Goal: Information Seeking & Learning: Learn about a topic

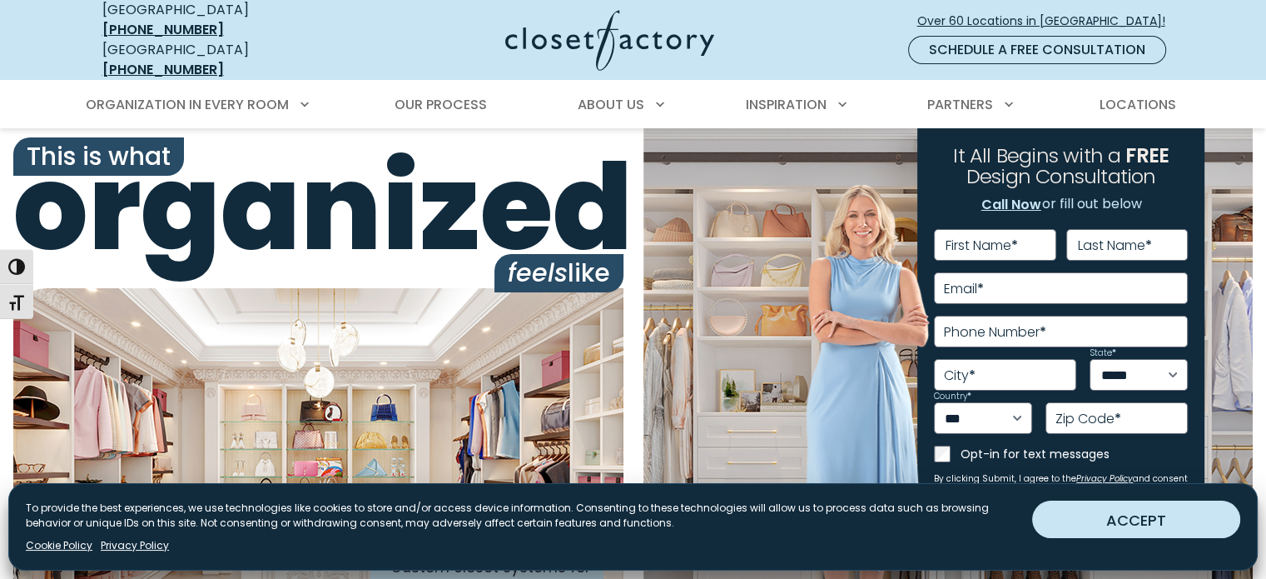
click at [1040, 525] on button "ACCEPT" at bounding box center [1136, 518] width 208 height 37
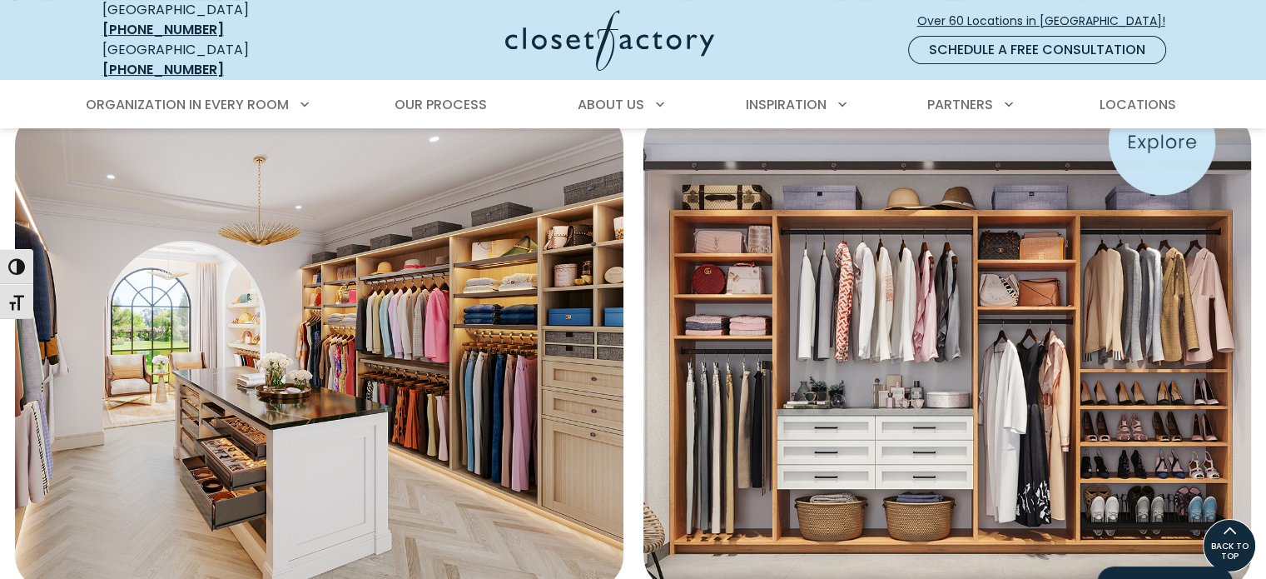
scroll to position [615, 0]
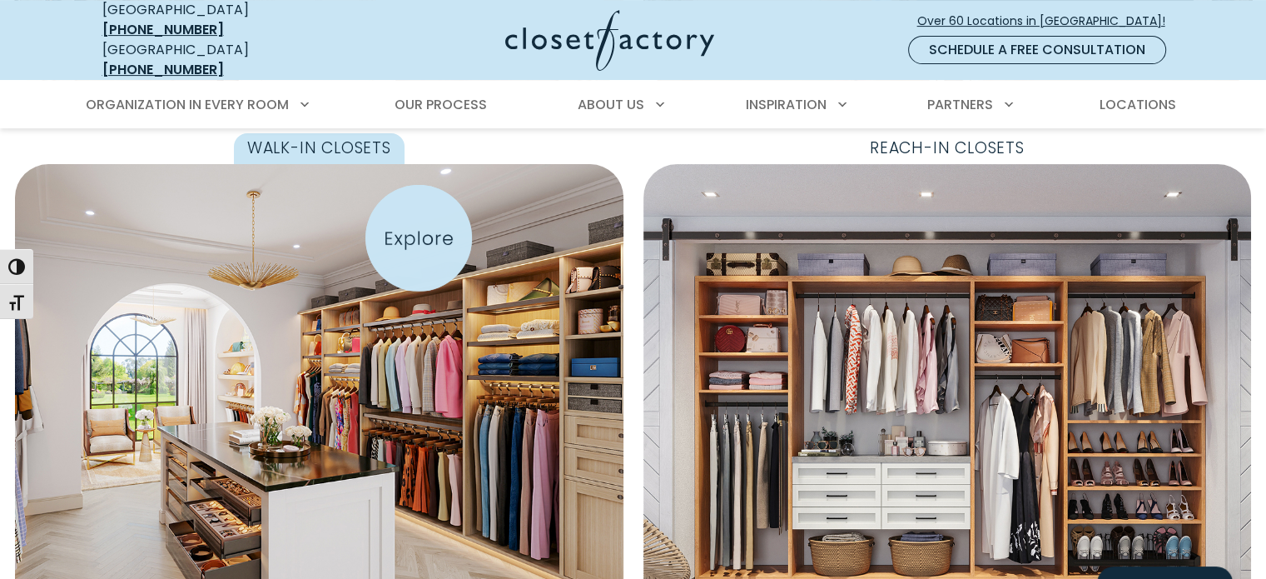
click at [394, 246] on img "Featured Images" at bounding box center [318, 403] width 669 height 526
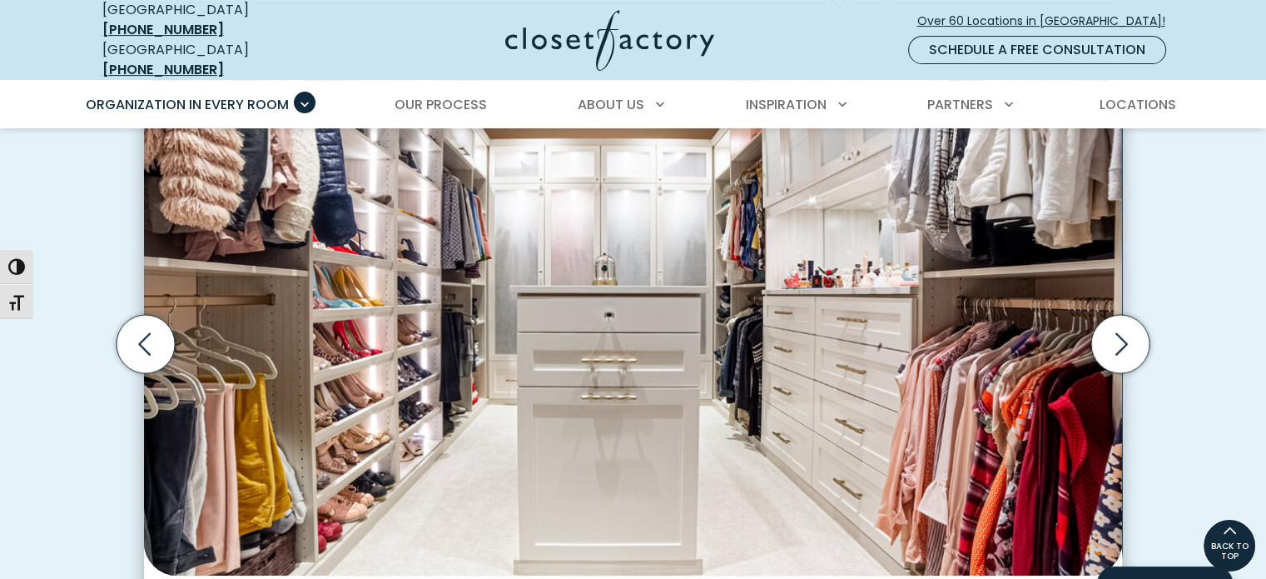
scroll to position [538, 0]
click at [1114, 336] on icon "Next slide" at bounding box center [1121, 345] width 58 height 58
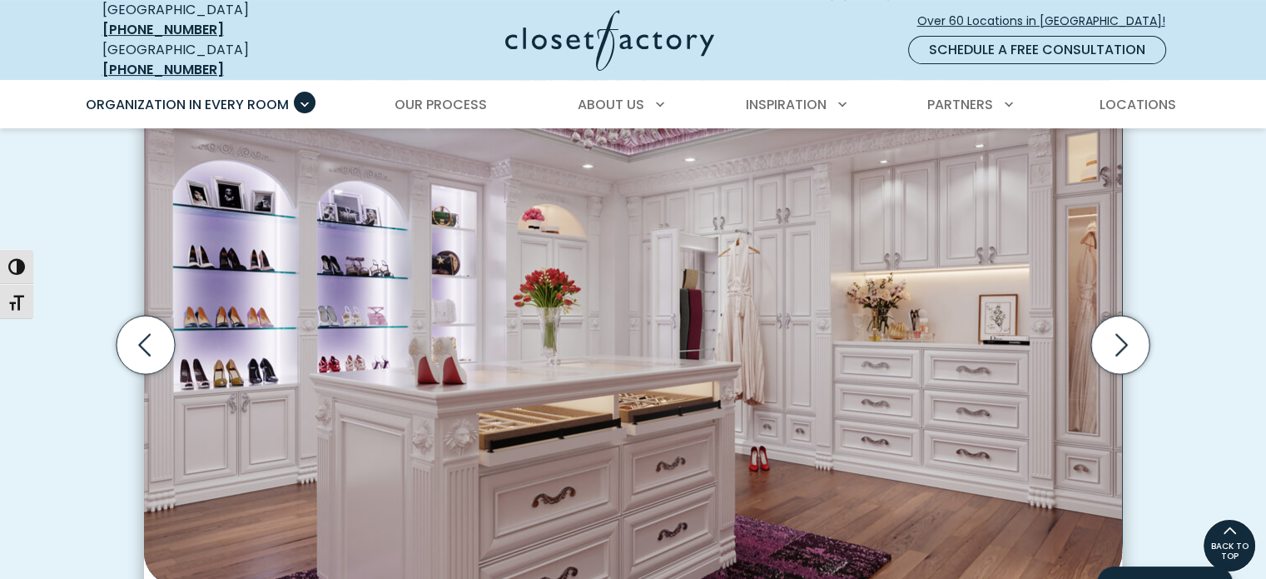
drag, startPoint x: 1114, startPoint y: 336, endPoint x: 1166, endPoint y: 393, distance: 77.2
click at [1166, 393] on div "Custom Walk-In Closet Designs, From Simple to Spectacular Walk-in closet with o…" at bounding box center [633, 366] width 1089 height 837
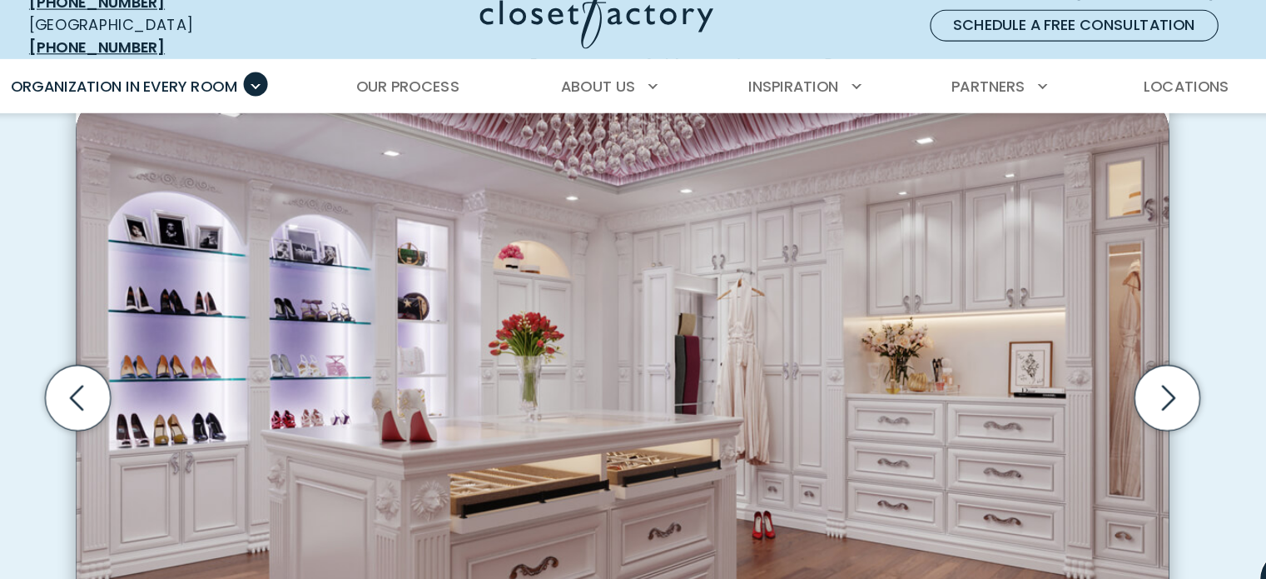
scroll to position [500, 0]
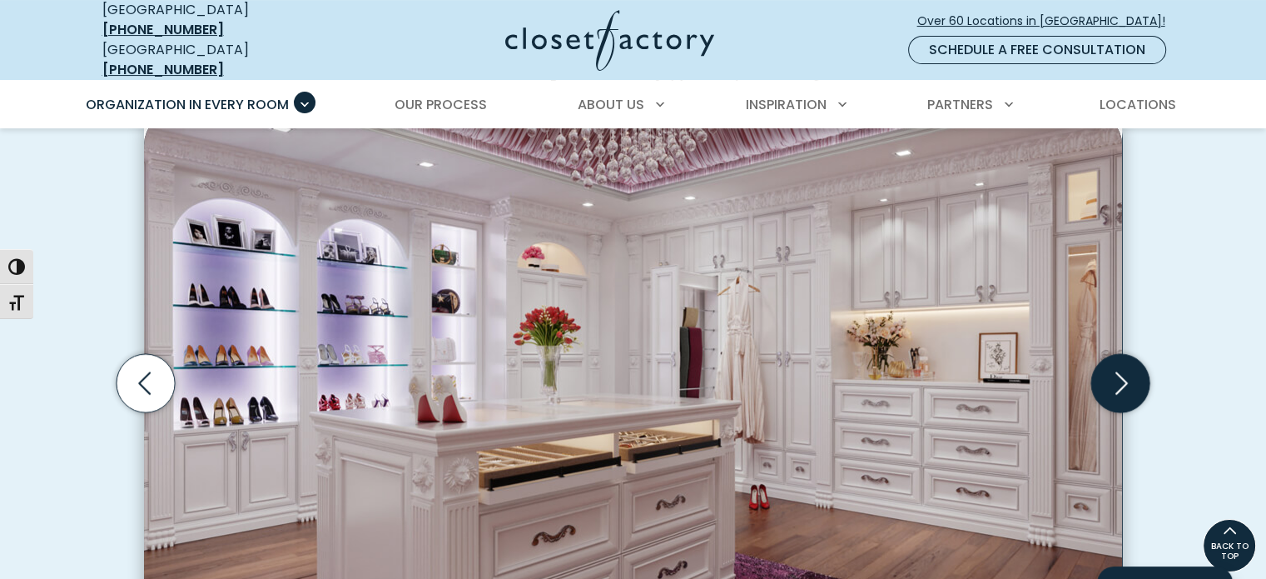
click at [1117, 381] on icon "Next slide" at bounding box center [1121, 383] width 58 height 58
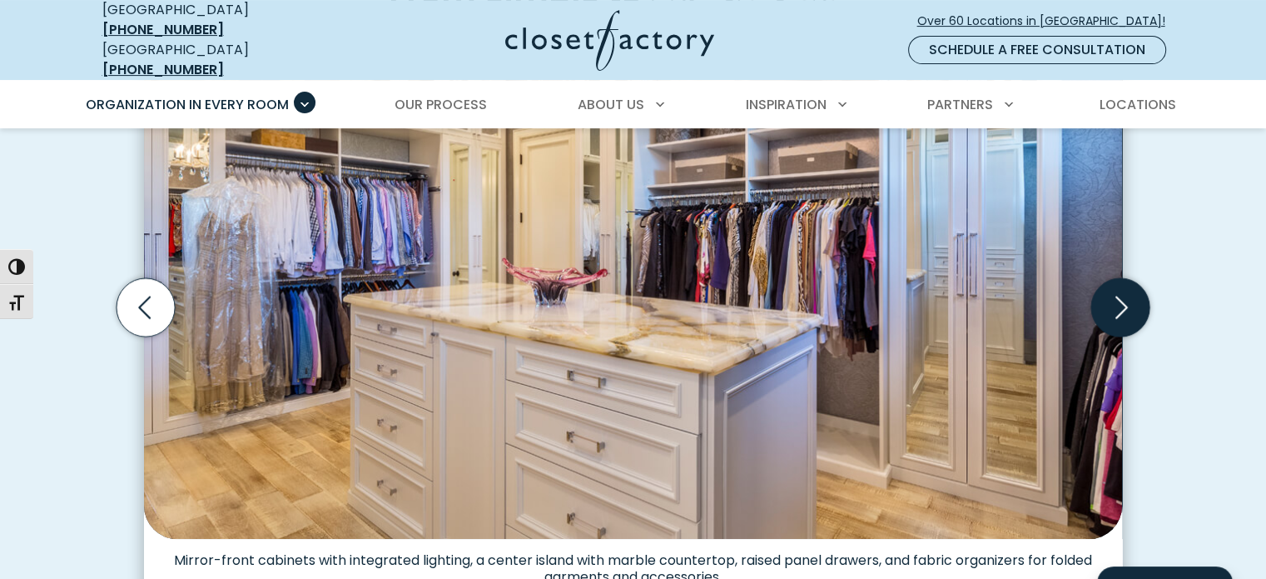
scroll to position [590, 0]
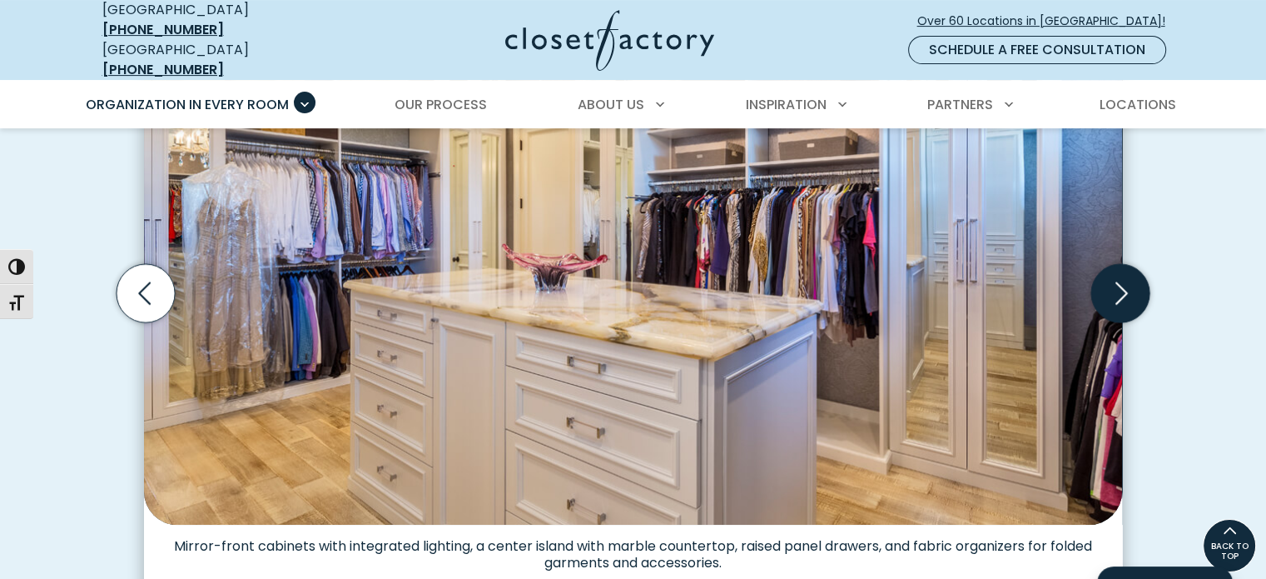
click at [1109, 294] on icon "Next slide" at bounding box center [1121, 293] width 58 height 58
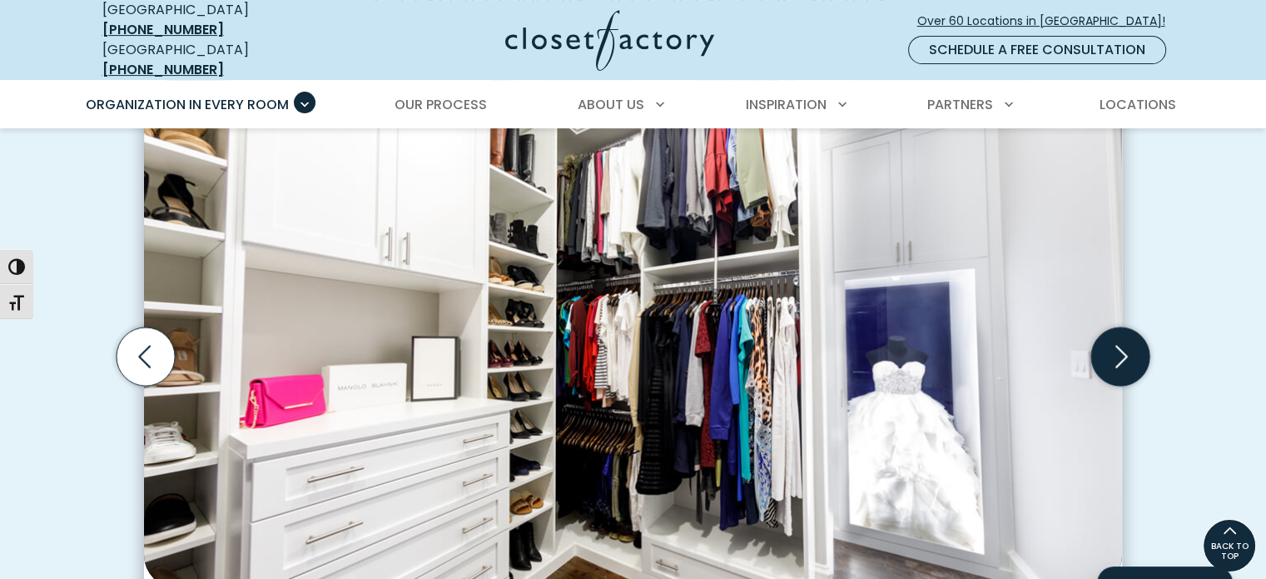
scroll to position [523, 0]
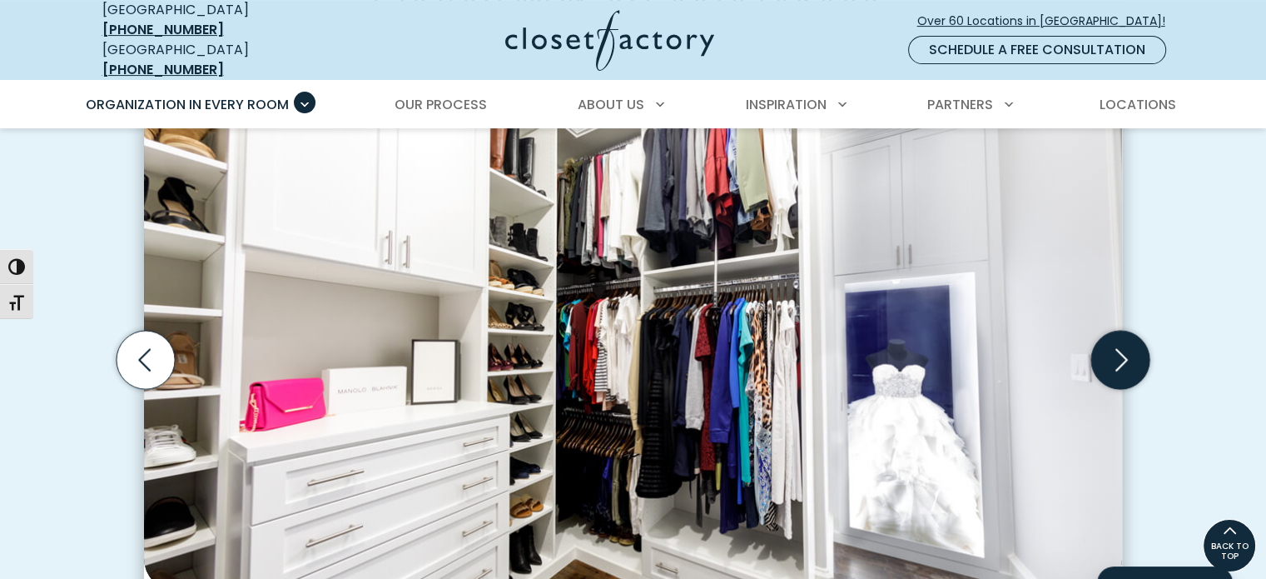
click at [1114, 336] on icon "Next slide" at bounding box center [1121, 360] width 58 height 58
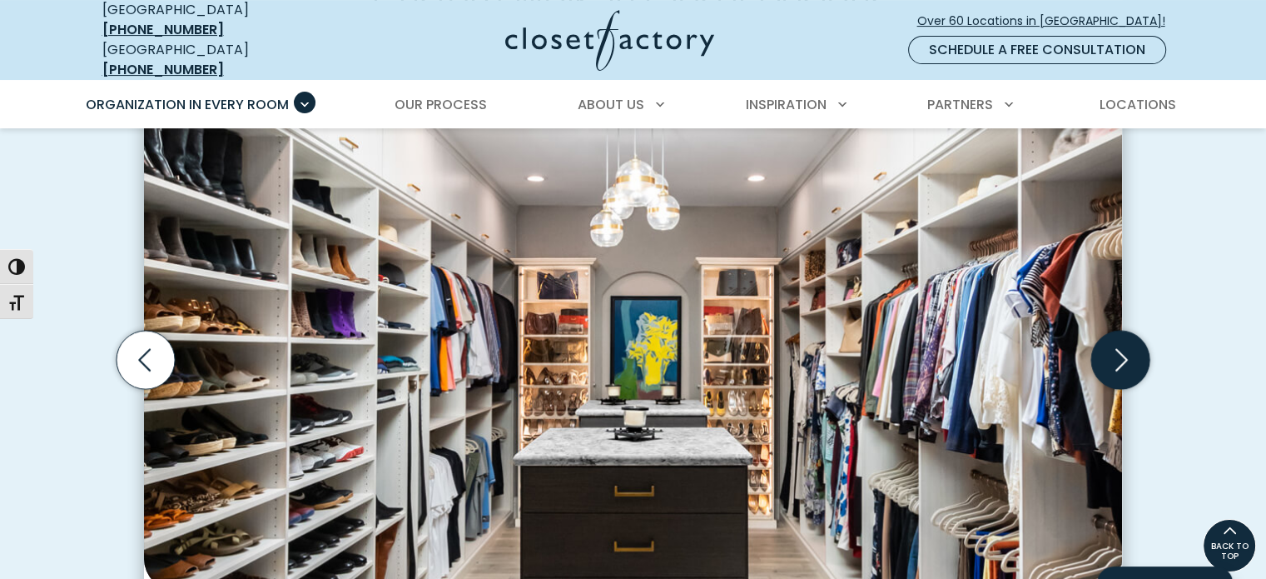
click at [1114, 336] on icon "Next slide" at bounding box center [1121, 360] width 58 height 58
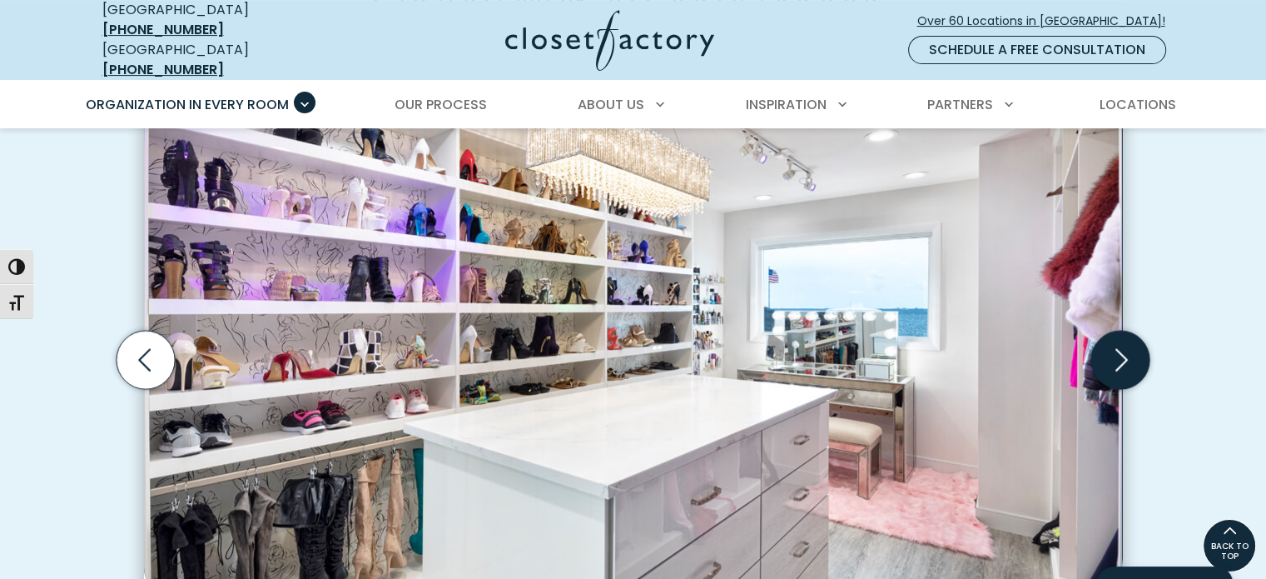
click at [1114, 336] on icon "Next slide" at bounding box center [1121, 360] width 58 height 58
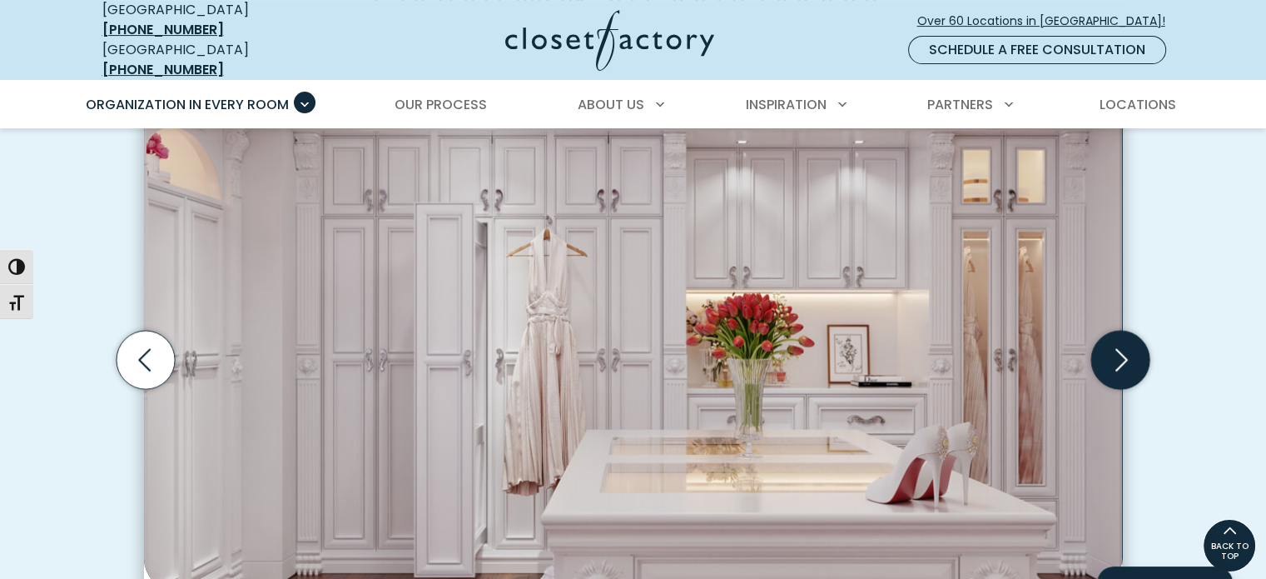
click at [1118, 331] on icon "Next slide" at bounding box center [1121, 360] width 58 height 58
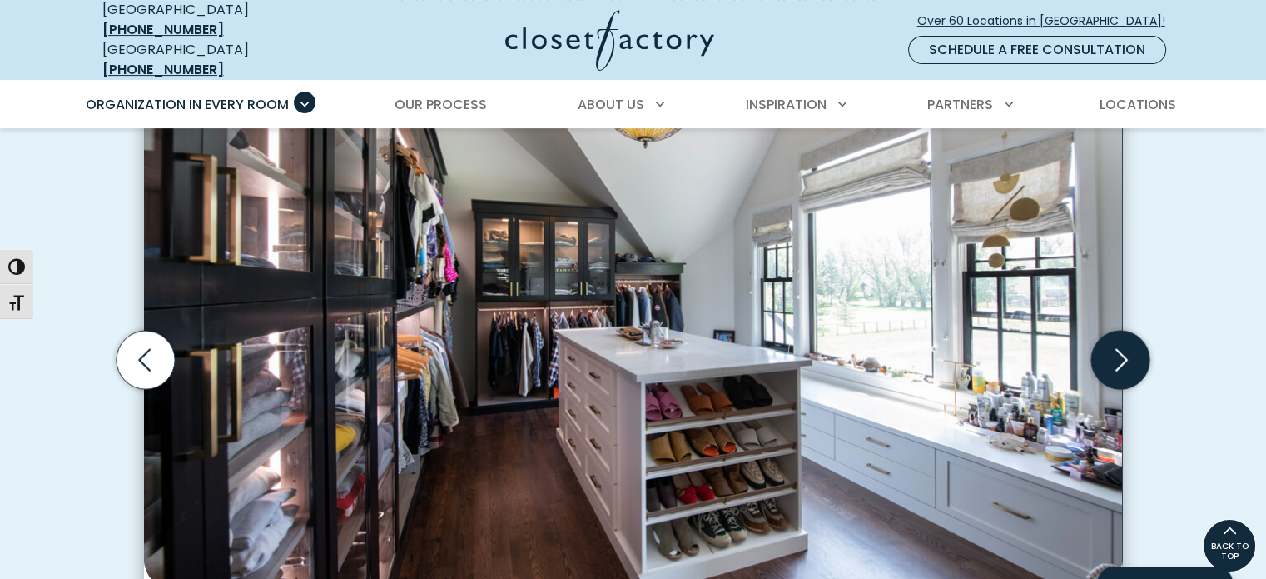
click at [1129, 334] on icon "Next slide" at bounding box center [1121, 360] width 58 height 58
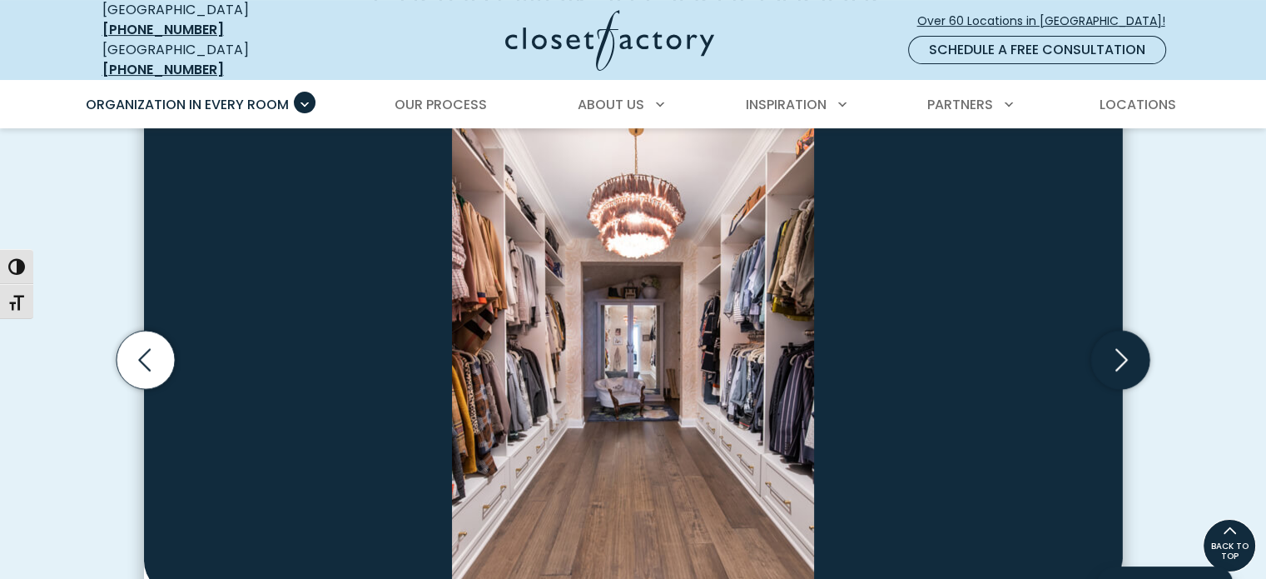
click at [1129, 334] on icon "Next slide" at bounding box center [1121, 360] width 58 height 58
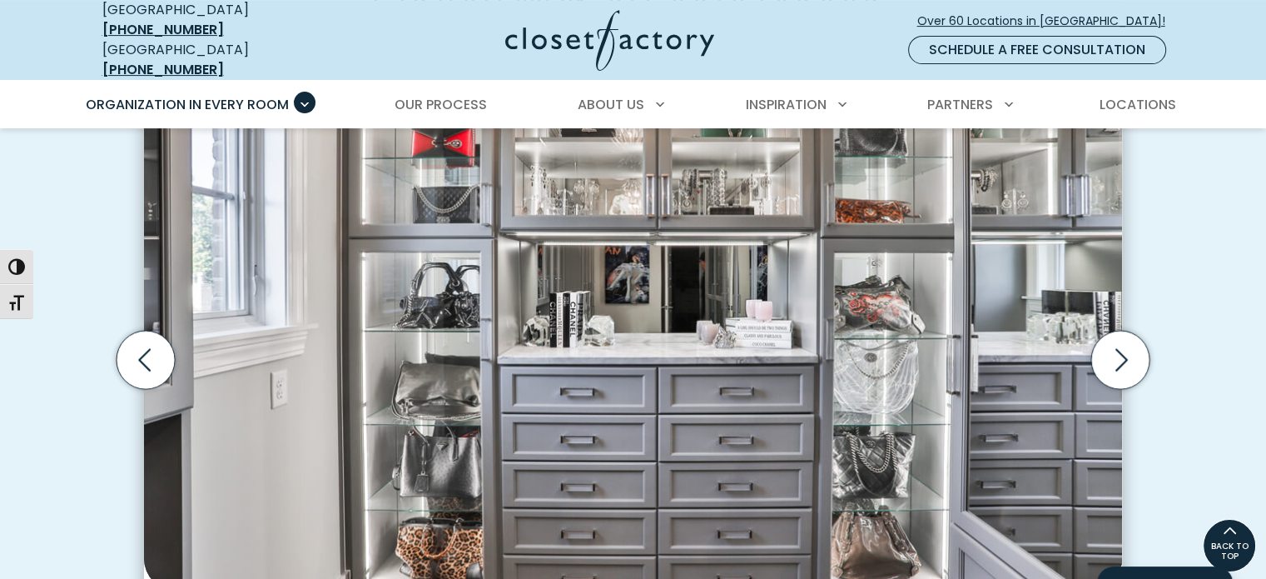
drag, startPoint x: 1129, startPoint y: 335, endPoint x: 1169, endPoint y: 333, distance: 40.0
click at [1169, 333] on div "Custom Walk-In Closet Designs, From Simple to Spectacular Walk-in closet with o…" at bounding box center [633, 381] width 1089 height 837
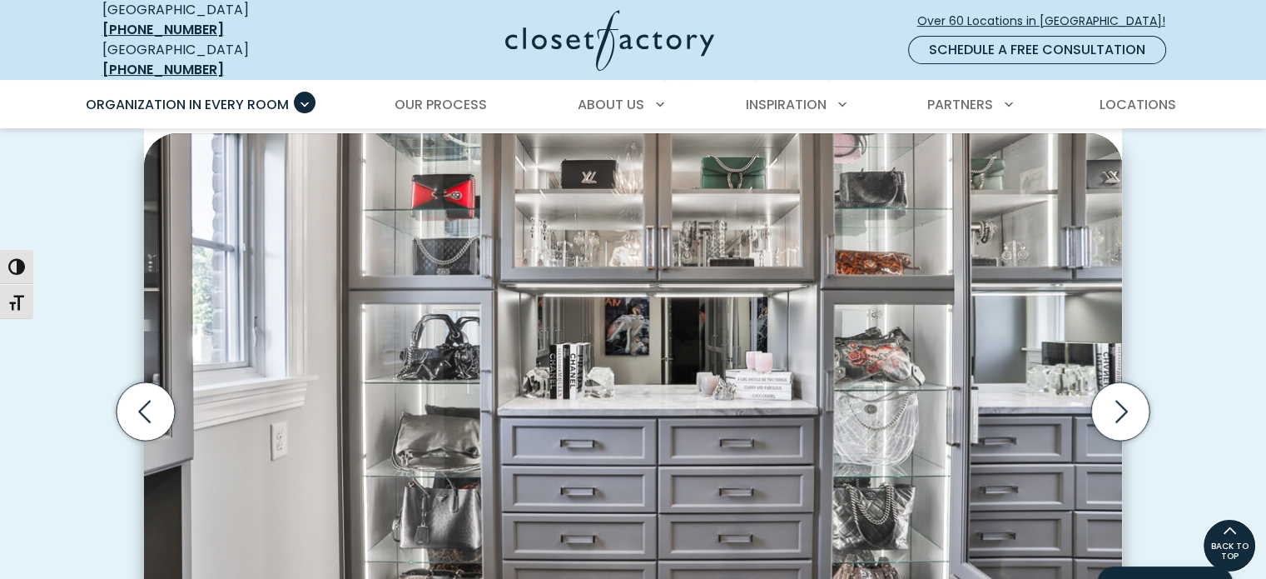
scroll to position [470, 0]
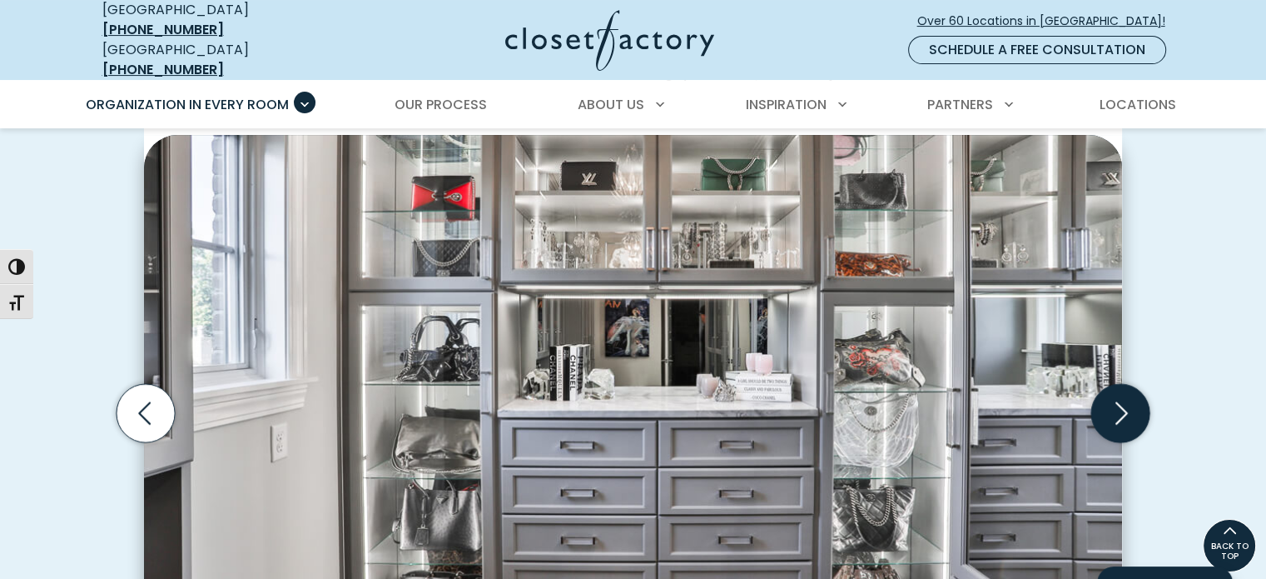
click at [1134, 392] on icon "Next slide" at bounding box center [1121, 413] width 58 height 58
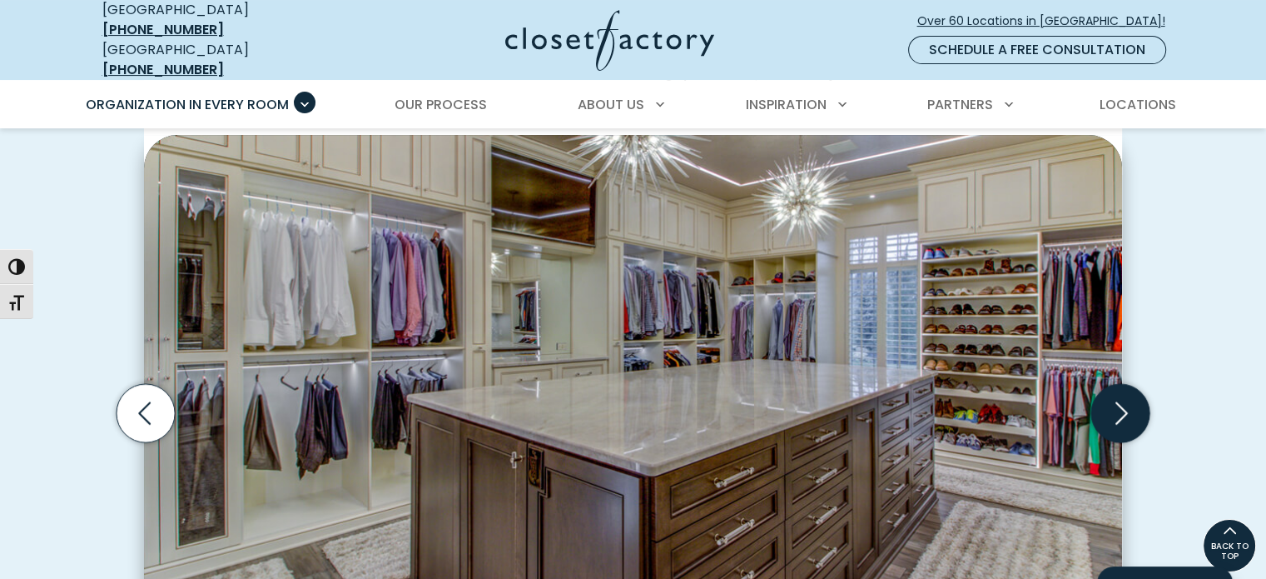
click at [1134, 392] on icon "Next slide" at bounding box center [1121, 413] width 58 height 58
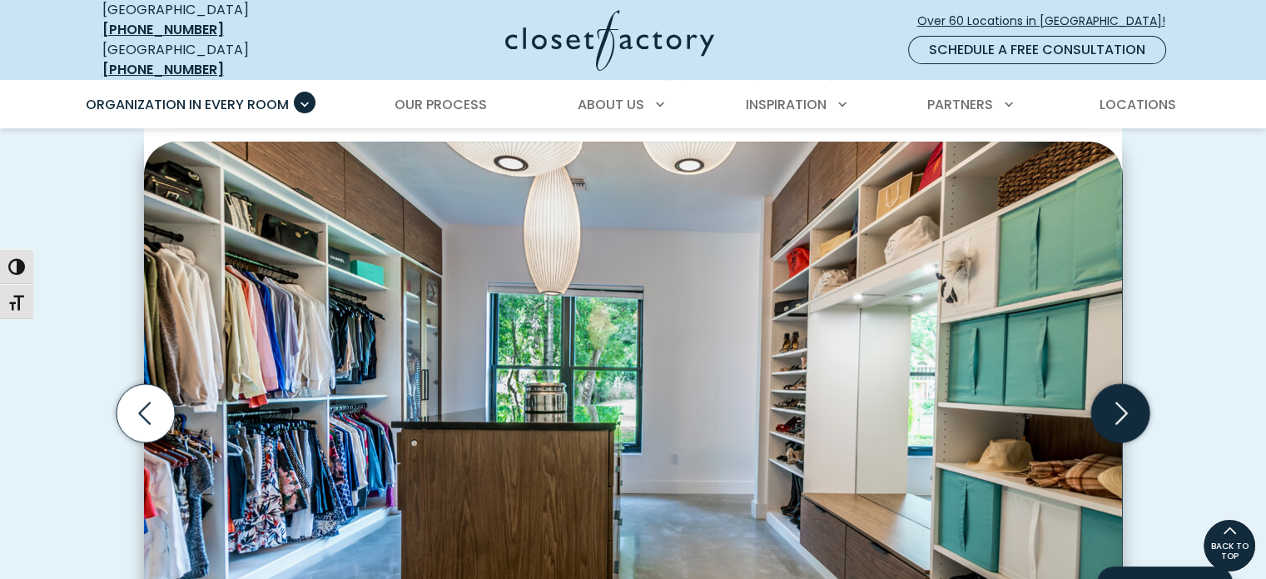
click at [1134, 392] on icon "Next slide" at bounding box center [1121, 413] width 58 height 58
